Goal: Find contact information: Find contact information

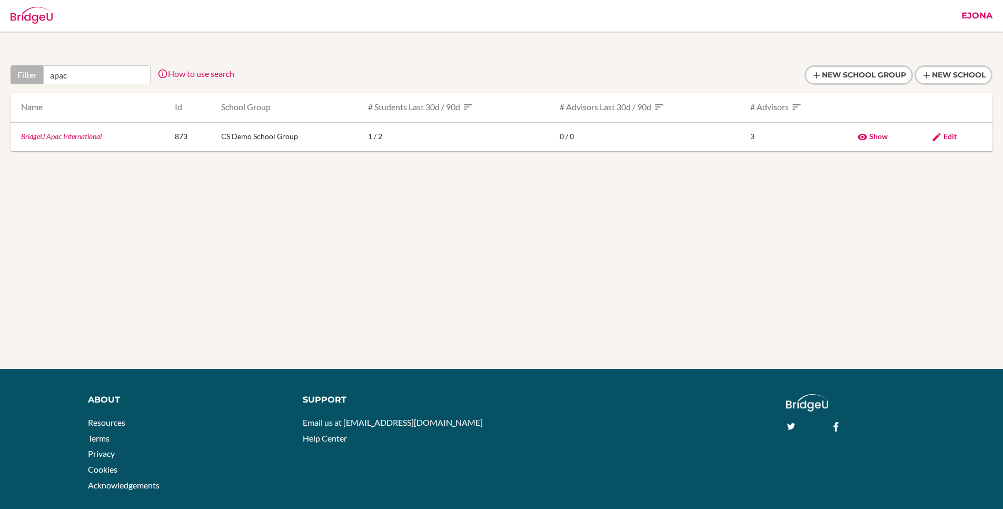
type input "apac"
click at [77, 132] on link "BridgeU Apac International" at bounding box center [61, 136] width 81 height 9
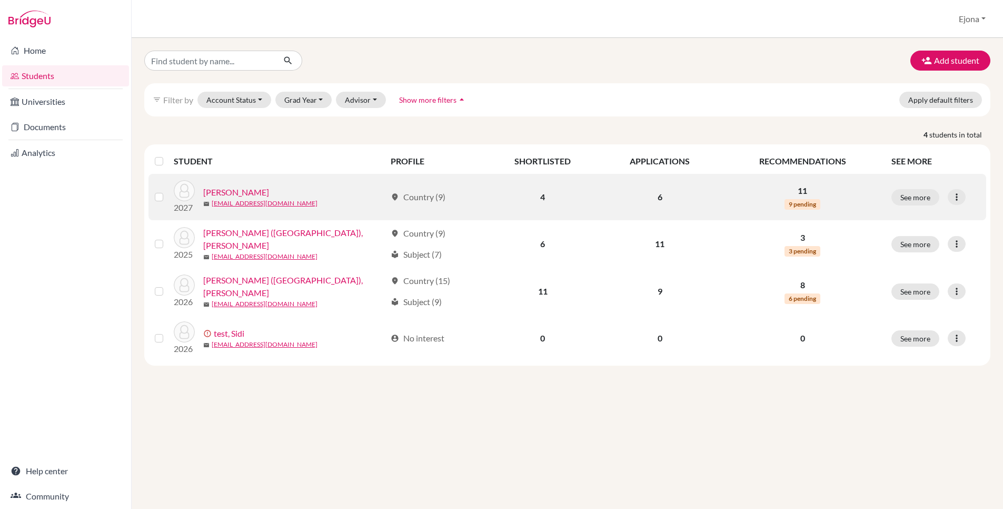
click at [237, 193] on link "[PERSON_NAME]" at bounding box center [236, 192] width 66 height 13
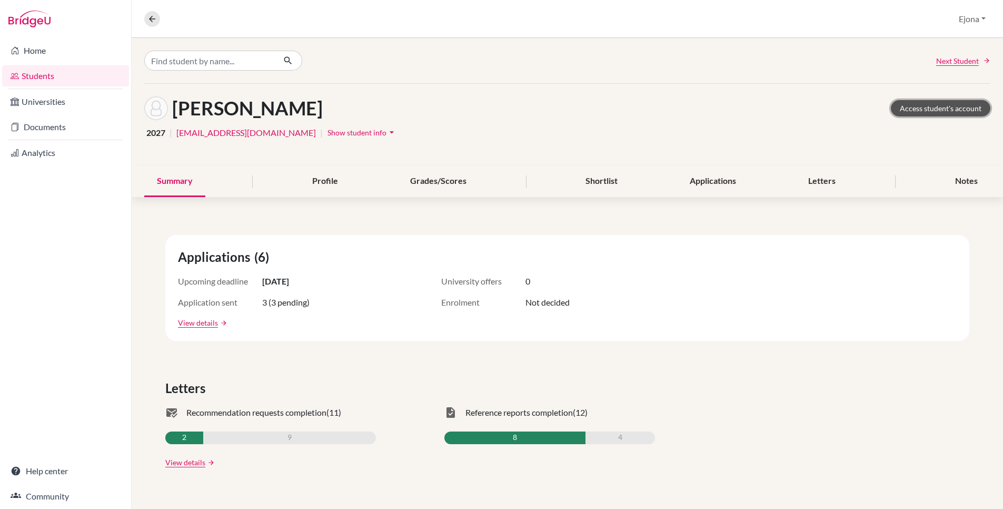
click at [939, 104] on link "Access student's account" at bounding box center [941, 108] width 100 height 16
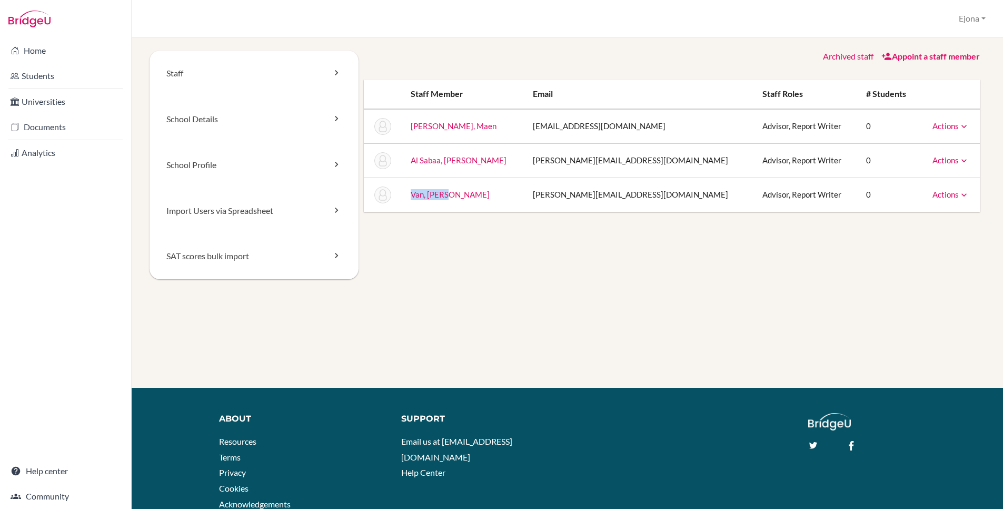
drag, startPoint x: 465, startPoint y: 191, endPoint x: 441, endPoint y: 196, distance: 24.7
click at [417, 196] on td "Van, Kevon" at bounding box center [463, 194] width 122 height 34
copy link "Van, Kevon"
drag, startPoint x: 636, startPoint y: 188, endPoint x: 639, endPoint y: 195, distance: 7.5
click at [651, 201] on td "kevon@futureleaders.sch.ae" at bounding box center [639, 194] width 230 height 34
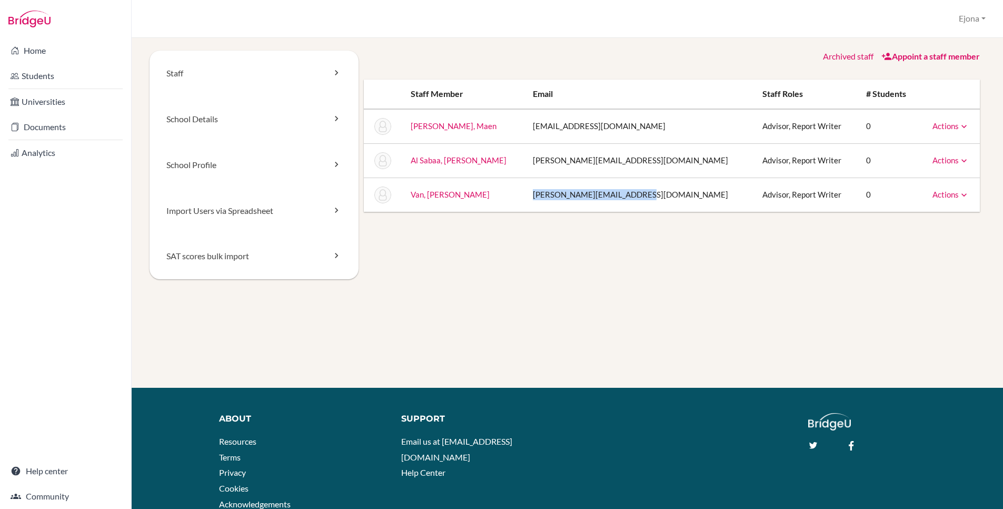
copy td "kevon@futureleaders.sch.ae"
click at [581, 126] on td "maen@futureleaders.sch.ae" at bounding box center [639, 126] width 230 height 35
drag, startPoint x: 480, startPoint y: 123, endPoint x: 445, endPoint y: 125, distance: 35.3
click at [420, 126] on td "Abdrabbo, Maen" at bounding box center [463, 126] width 122 height 35
copy link "Abdrabbo, Maen"
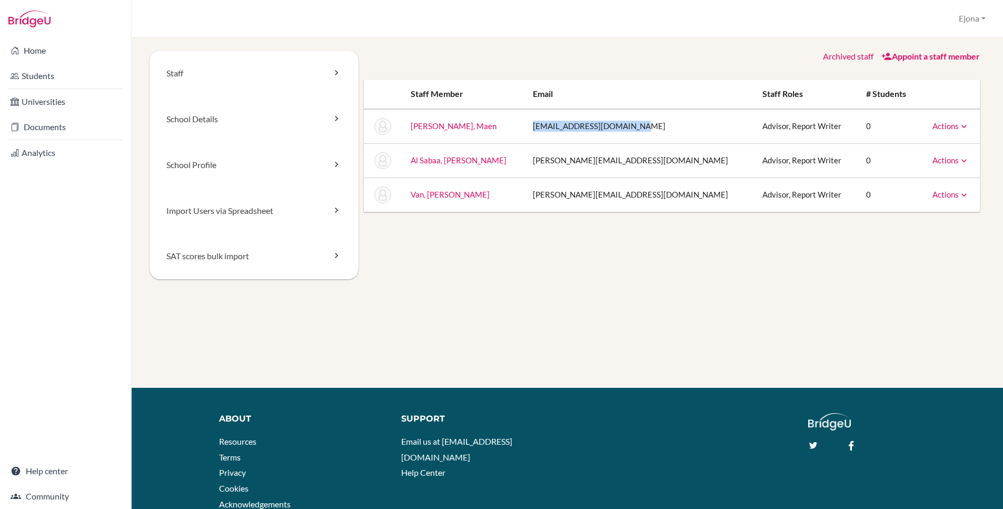
drag, startPoint x: 520, startPoint y: 125, endPoint x: 618, endPoint y: 125, distance: 97.9
click at [645, 126] on td "maen@futureleaders.sch.ae" at bounding box center [639, 126] width 230 height 35
copy td "maen@futureleaders.sch.ae"
click at [640, 193] on td "kevon@futureleaders.sch.ae" at bounding box center [639, 194] width 230 height 34
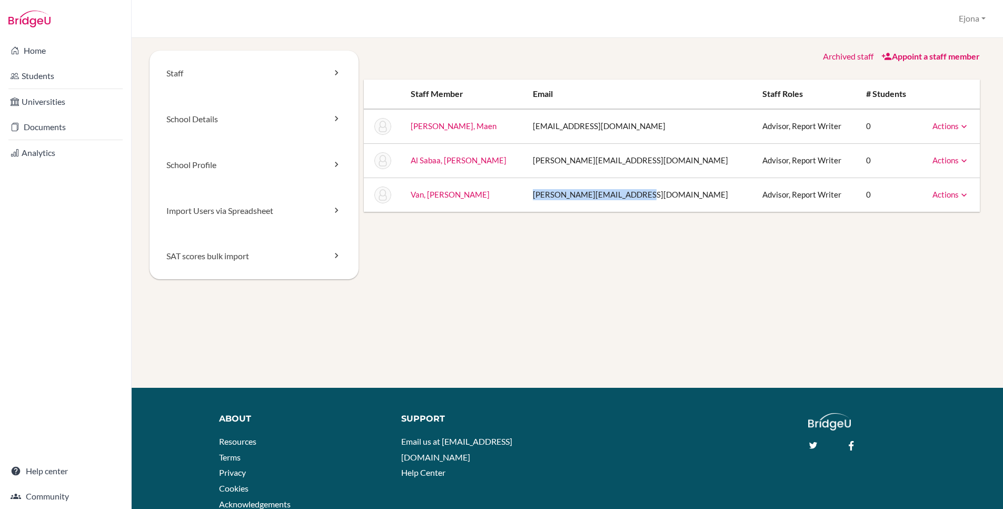
drag, startPoint x: 647, startPoint y: 192, endPoint x: 520, endPoint y: 198, distance: 127.0
click at [524, 198] on td "kevon@futureleaders.sch.ae" at bounding box center [639, 194] width 230 height 34
copy td "kevon@futureleaders.sch.ae"
click at [64, 492] on link "Community" at bounding box center [65, 495] width 127 height 21
